Goal: Find specific page/section: Find specific page/section

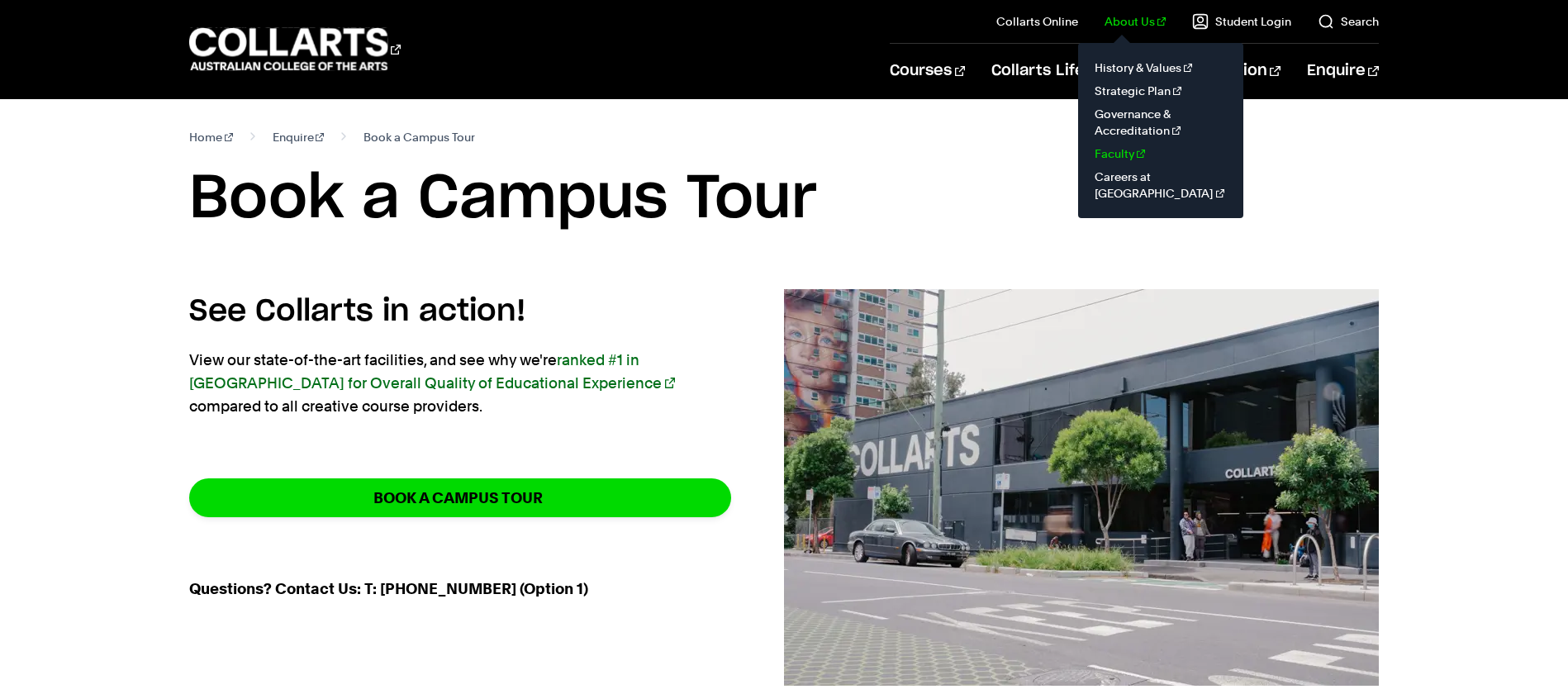
click at [1134, 153] on link "Faculty" at bounding box center [1161, 154] width 138 height 23
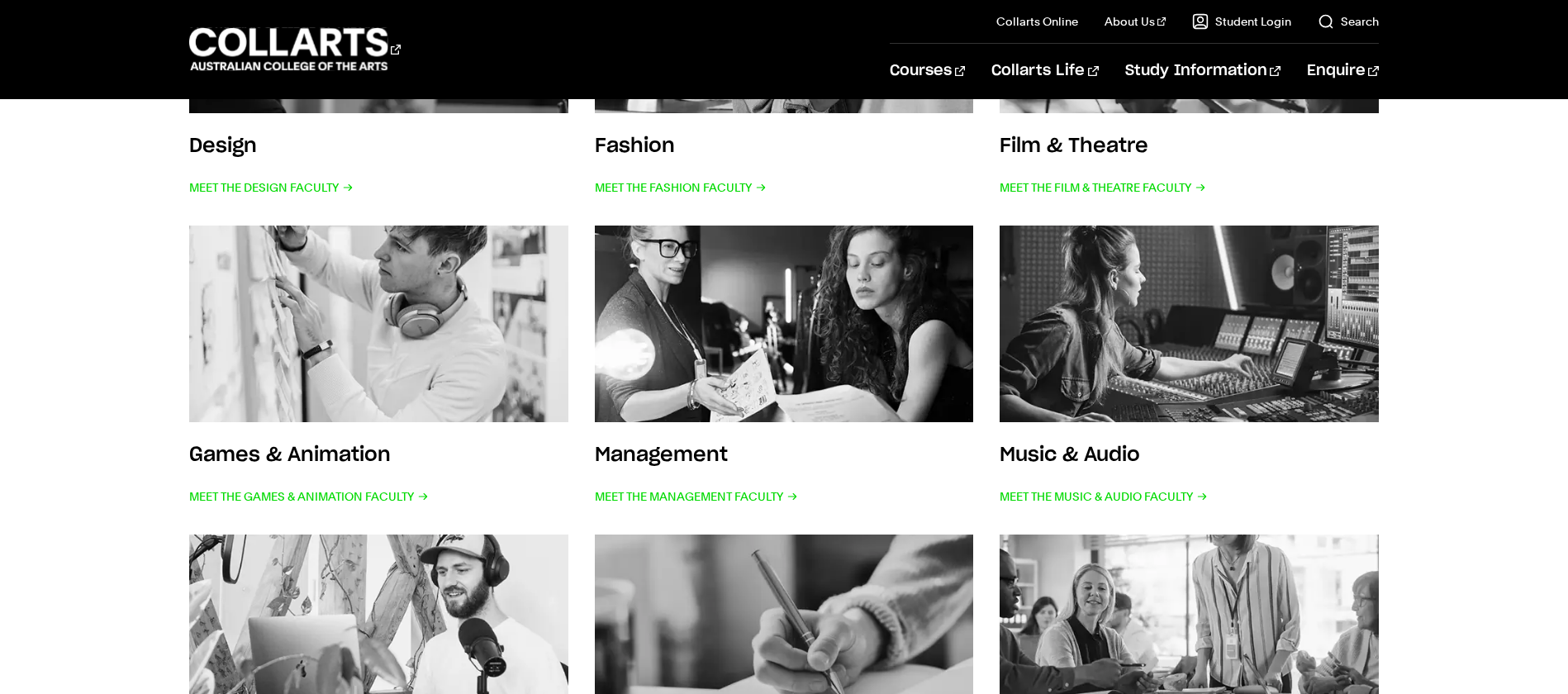
scroll to position [568, 0]
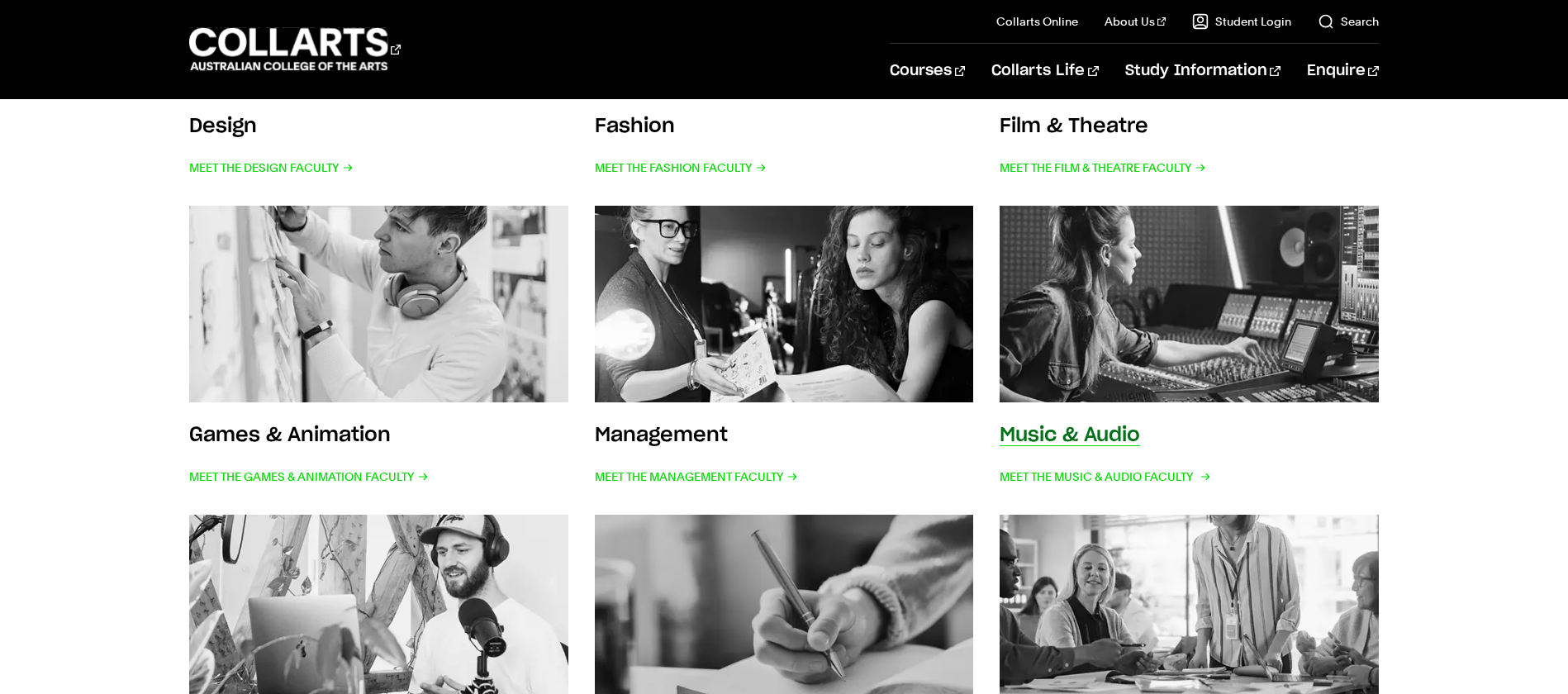
click at [1108, 311] on img at bounding box center [1189, 304] width 417 height 217
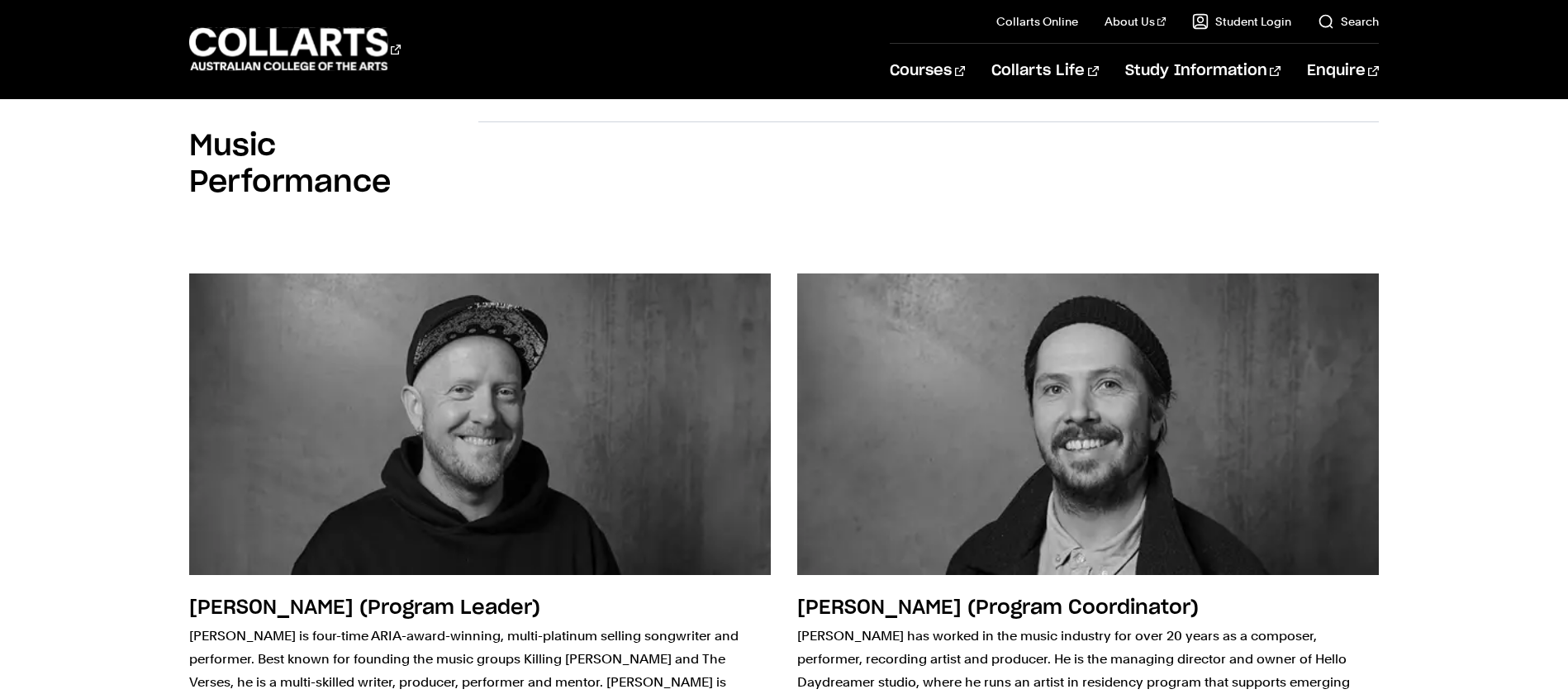
scroll to position [1581, 0]
